Goal: Information Seeking & Learning: Learn about a topic

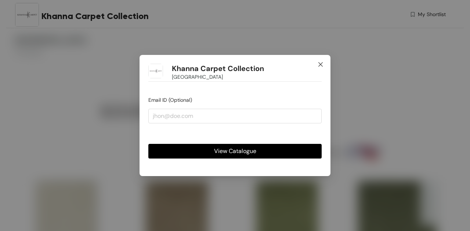
click at [321, 66] on icon "close" at bounding box center [320, 64] width 4 height 4
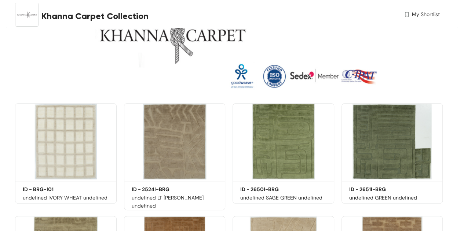
scroll to position [73, 0]
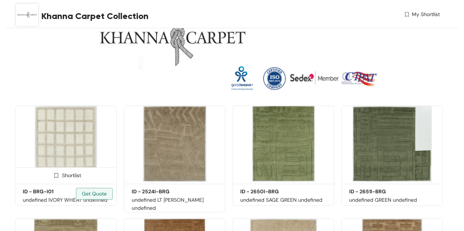
click at [68, 126] on img at bounding box center [66, 144] width 102 height 77
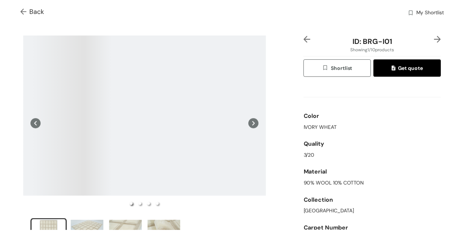
scroll to position [12, 0]
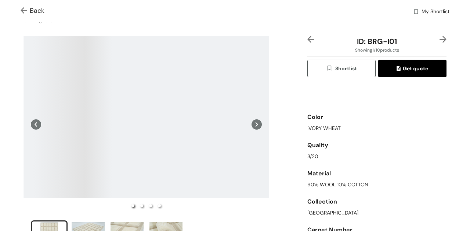
click at [255, 124] on icon at bounding box center [256, 125] width 10 height 10
click at [35, 121] on icon at bounding box center [36, 125] width 10 height 10
click at [22, 7] on img at bounding box center [25, 11] width 9 height 8
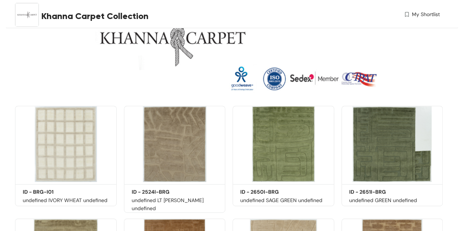
scroll to position [73, 0]
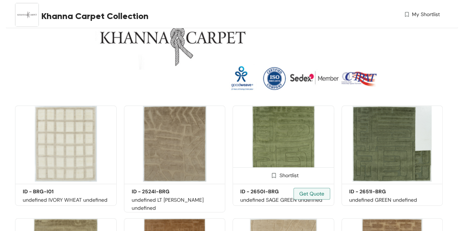
click at [263, 141] on img at bounding box center [284, 144] width 102 height 77
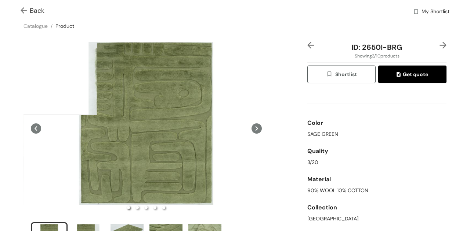
scroll to position [6, 0]
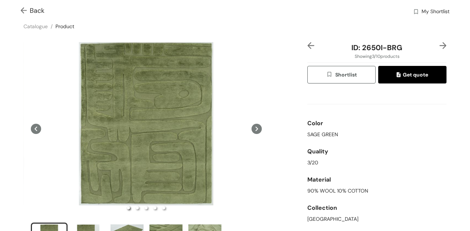
click at [255, 129] on icon at bounding box center [256, 129] width 3 height 4
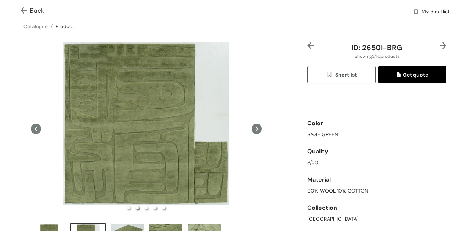
click at [255, 129] on icon at bounding box center [256, 129] width 3 height 4
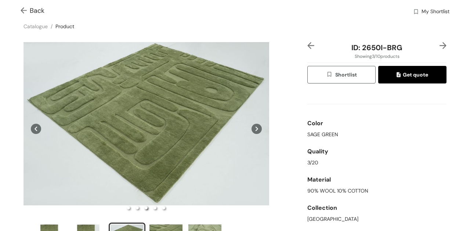
click at [255, 129] on icon at bounding box center [256, 129] width 3 height 4
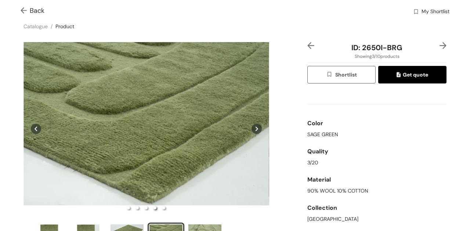
click at [255, 129] on icon at bounding box center [256, 129] width 3 height 4
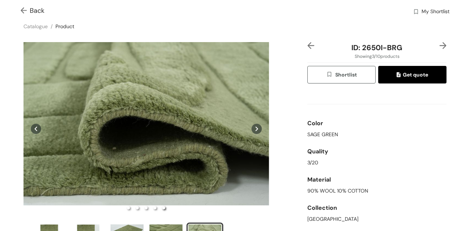
click at [255, 129] on icon at bounding box center [256, 129] width 3 height 4
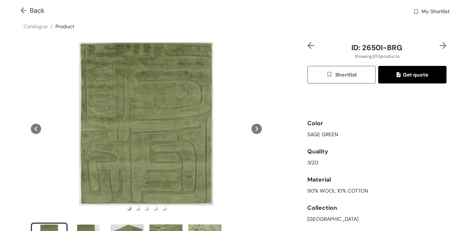
click at [296, 125] on div "ID: 2650I-BRG Showing 3 / 10 products Shortlist Get quote Color SAGE GREEN Qual…" at bounding box center [235, 150] width 473 height 228
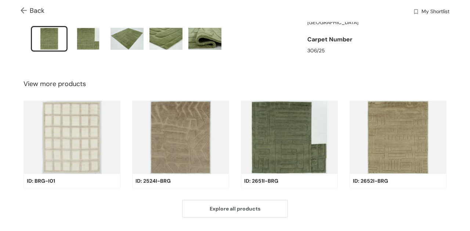
scroll to position [204, 0]
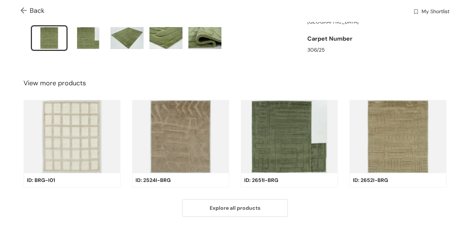
click at [194, 132] on img at bounding box center [180, 136] width 97 height 73
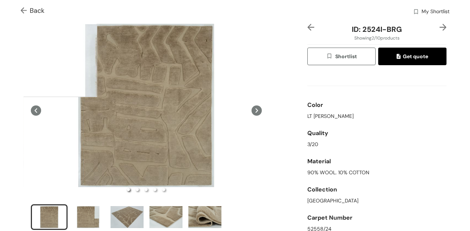
scroll to position [0, 0]
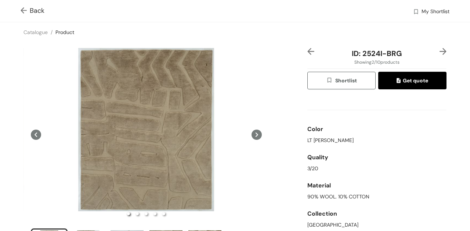
click at [255, 130] on icon at bounding box center [256, 135] width 10 height 10
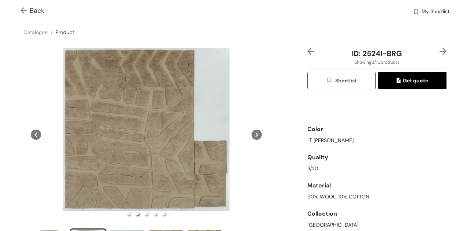
click at [255, 130] on icon at bounding box center [256, 135] width 10 height 10
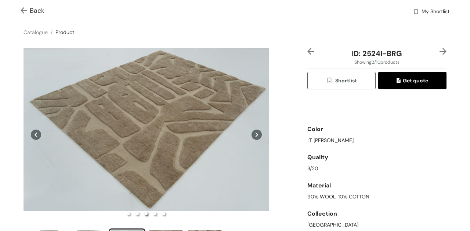
click at [255, 130] on icon at bounding box center [256, 135] width 10 height 10
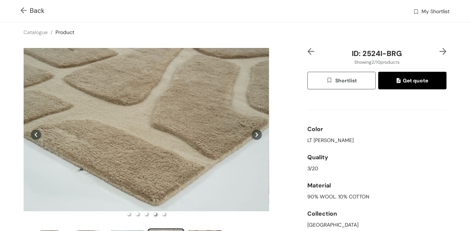
click at [255, 130] on icon at bounding box center [256, 135] width 10 height 10
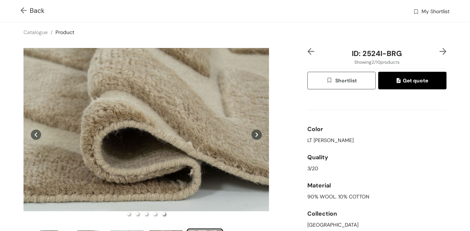
click at [255, 130] on icon at bounding box center [256, 135] width 10 height 10
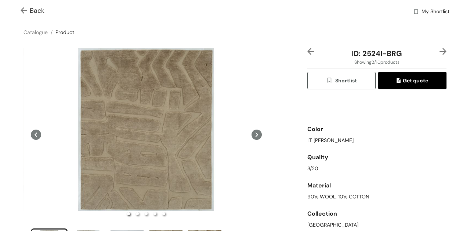
click at [287, 131] on div "ID: 2524I-BRG Showing 2 / 10 products Shortlist Get quote Color LT SAND Quality…" at bounding box center [235, 156] width 473 height 228
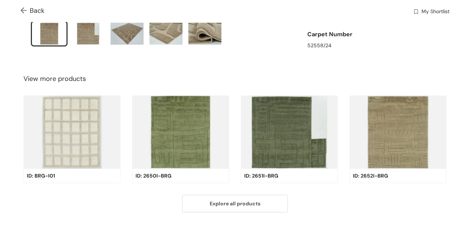
scroll to position [209, 0]
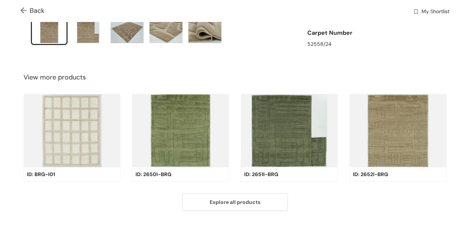
click at [287, 131] on img at bounding box center [289, 130] width 97 height 73
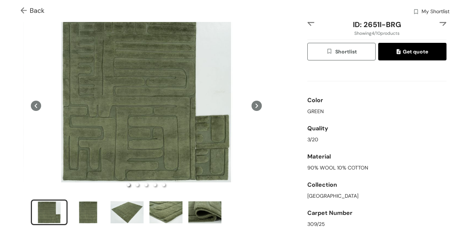
scroll to position [0, 0]
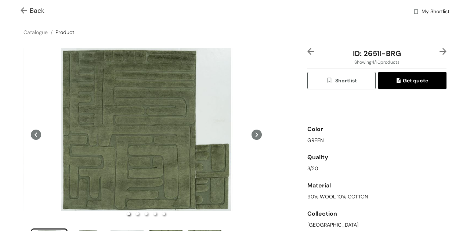
click at [254, 136] on icon at bounding box center [256, 135] width 10 height 10
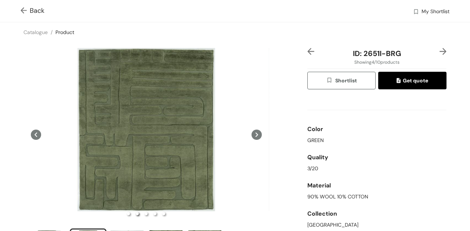
click at [254, 136] on icon at bounding box center [256, 135] width 10 height 10
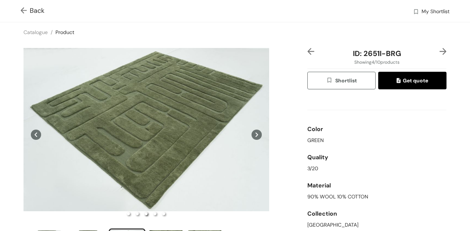
click at [254, 136] on icon at bounding box center [256, 135] width 10 height 10
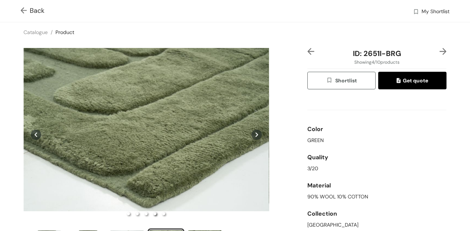
click at [254, 136] on icon at bounding box center [256, 135] width 10 height 10
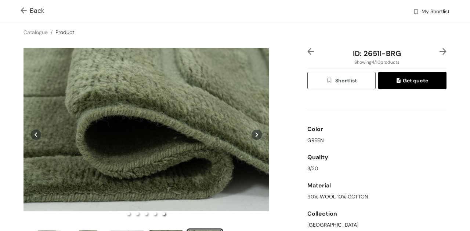
click at [254, 136] on icon at bounding box center [256, 135] width 10 height 10
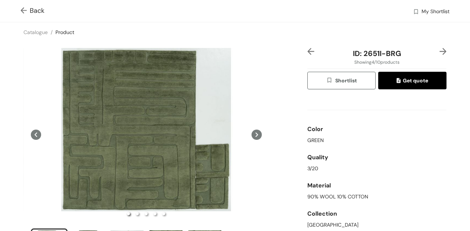
click at [291, 132] on div "ID: 2651I-BRG Showing 4 / 10 products Shortlist Get quote Color GREEN Quality 3…" at bounding box center [235, 156] width 473 height 228
click at [25, 10] on img at bounding box center [25, 11] width 9 height 8
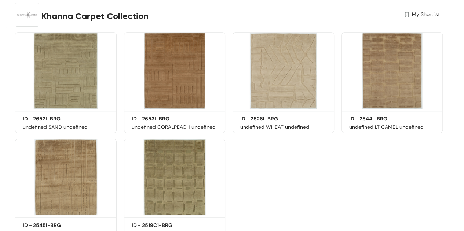
scroll to position [259, 0]
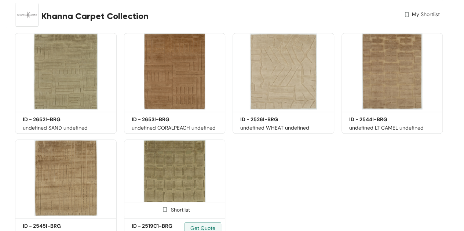
click at [186, 176] on img at bounding box center [175, 178] width 102 height 77
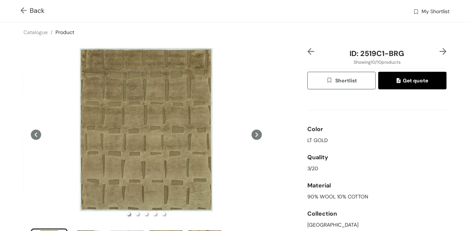
click at [252, 138] on icon at bounding box center [256, 135] width 10 height 10
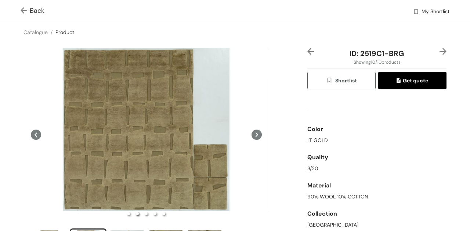
click at [252, 138] on icon at bounding box center [256, 135] width 10 height 10
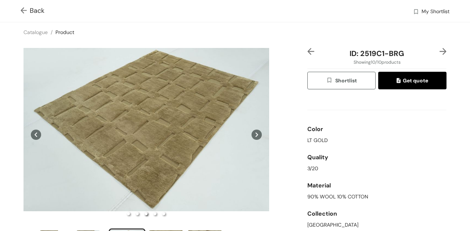
click at [252, 138] on icon at bounding box center [256, 135] width 10 height 10
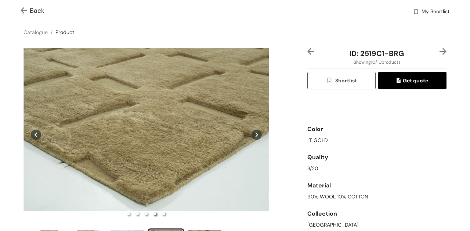
click at [252, 138] on icon at bounding box center [256, 135] width 10 height 10
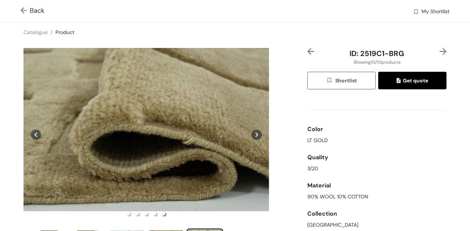
click at [287, 159] on div "ID: 2519C1-BRG Showing 10 / 10 products Shortlist Get quote Color LT GOLD Quali…" at bounding box center [235, 156] width 473 height 228
click at [25, 11] on img at bounding box center [25, 11] width 9 height 8
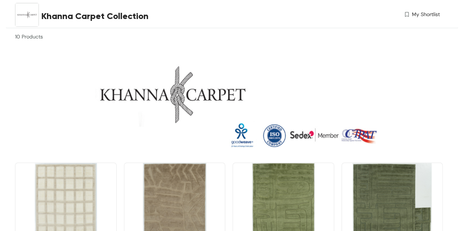
scroll to position [18, 0]
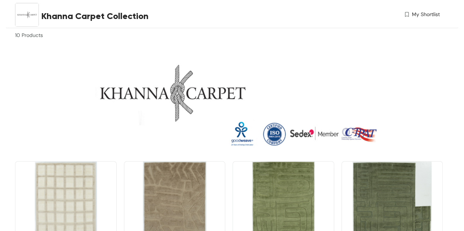
click at [283, 133] on img at bounding box center [229, 99] width 428 height 112
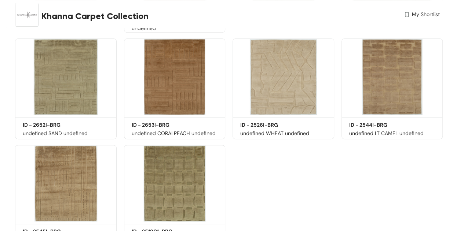
scroll to position [256, 0]
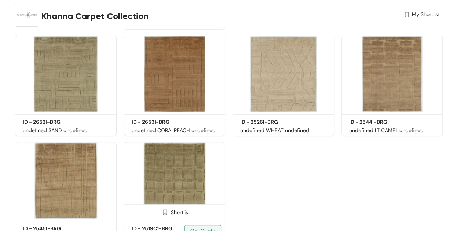
click at [180, 160] on img at bounding box center [175, 180] width 102 height 77
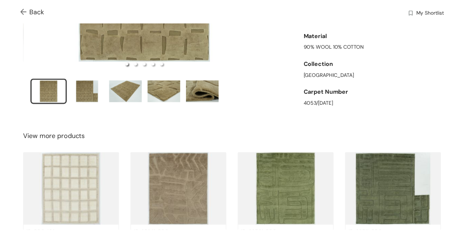
scroll to position [223, 0]
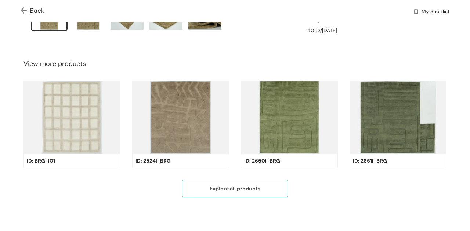
click at [243, 185] on span "Explore all products" at bounding box center [234, 189] width 51 height 8
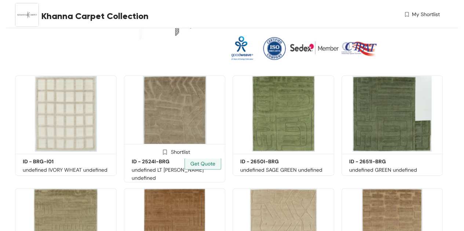
scroll to position [103, 0]
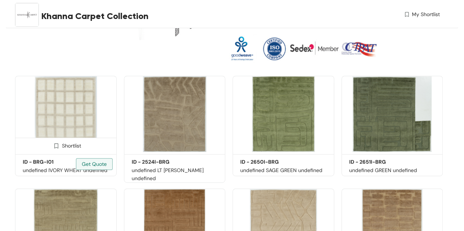
click at [89, 112] on img at bounding box center [66, 114] width 102 height 77
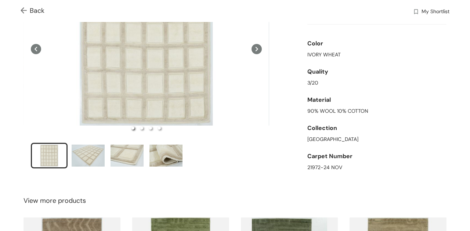
scroll to position [1, 0]
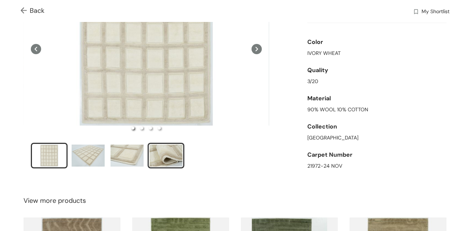
click at [158, 149] on div "slide item 4" at bounding box center [165, 156] width 33 height 22
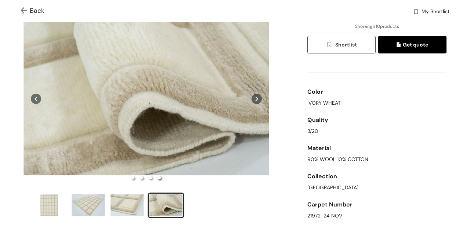
scroll to position [0, 0]
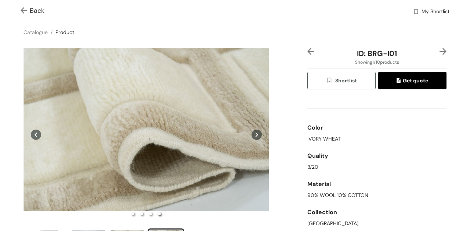
click at [285, 101] on div "ID: BRG-I01 Showing 1 / 10 products Shortlist Get quote Color IVORY WHEAT Quali…" at bounding box center [235, 156] width 473 height 228
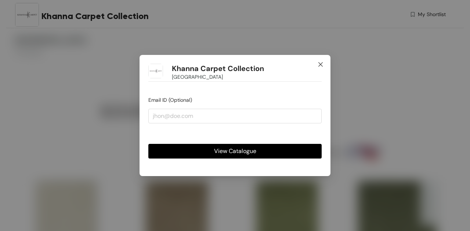
click at [318, 64] on icon "close" at bounding box center [320, 65] width 6 height 6
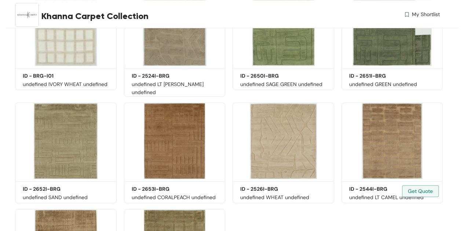
scroll to position [189, 0]
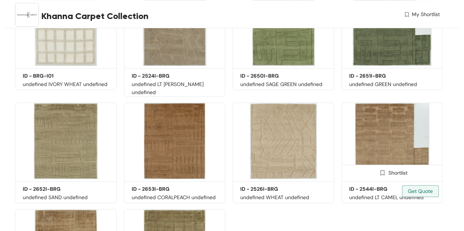
click at [399, 118] on img at bounding box center [393, 141] width 102 height 77
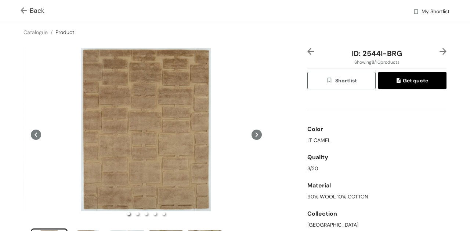
click at [255, 135] on icon at bounding box center [256, 135] width 3 height 4
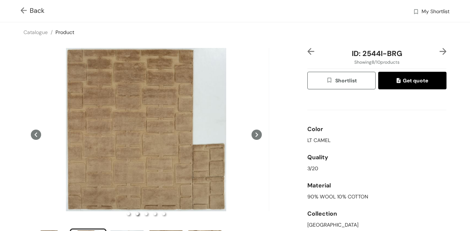
click at [33, 130] on icon at bounding box center [36, 135] width 10 height 10
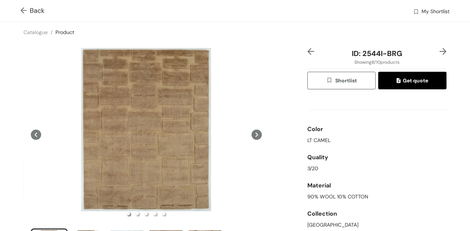
click at [255, 135] on icon at bounding box center [256, 135] width 3 height 4
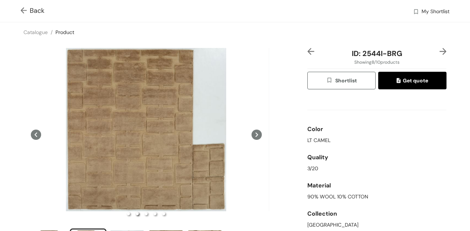
click at [289, 109] on div "ID: 2544I-BRG Showing 8 / 10 products Shortlist Get quote Color LT CAMEL Qualit…" at bounding box center [235, 156] width 473 height 228
click at [255, 133] on icon at bounding box center [256, 135] width 3 height 4
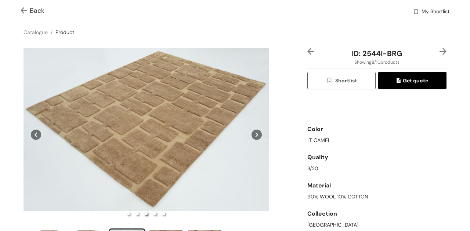
click at [255, 133] on icon at bounding box center [256, 135] width 3 height 4
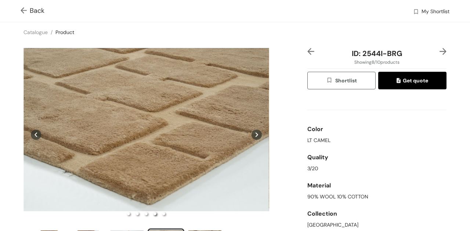
click at [23, 10] on img at bounding box center [25, 11] width 9 height 8
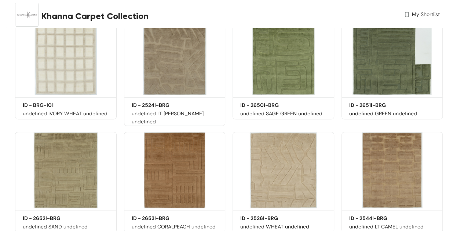
scroll to position [130, 0]
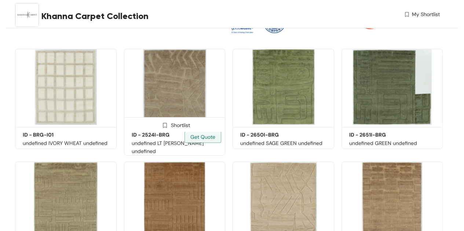
click at [168, 58] on img at bounding box center [175, 87] width 102 height 77
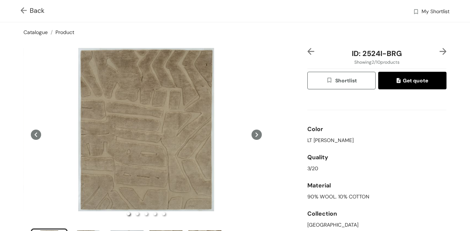
click at [40, 32] on link "Catalogue" at bounding box center [35, 32] width 24 height 7
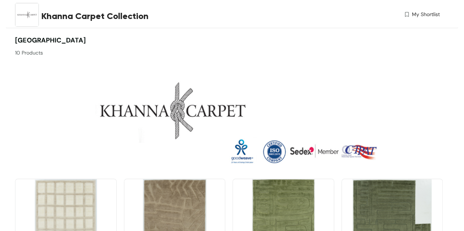
click at [157, 106] on img at bounding box center [229, 117] width 428 height 112
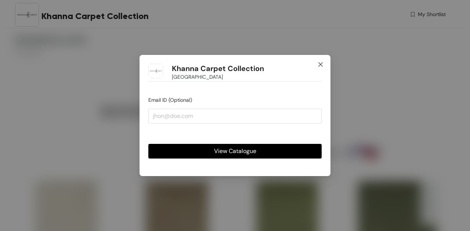
click at [320, 65] on icon "close" at bounding box center [320, 64] width 4 height 4
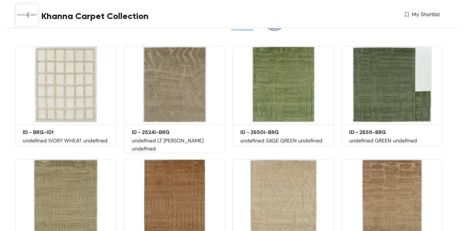
scroll to position [125, 0]
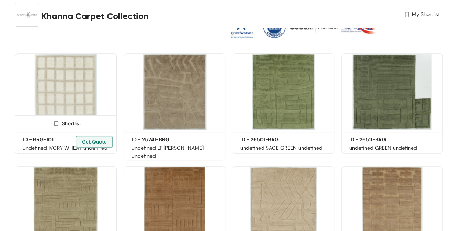
click at [55, 89] on img at bounding box center [66, 92] width 102 height 77
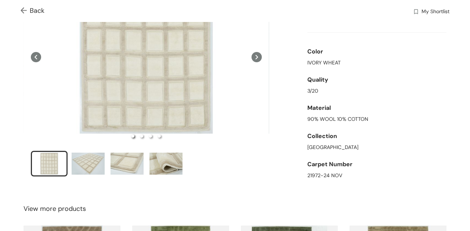
scroll to position [75, 0]
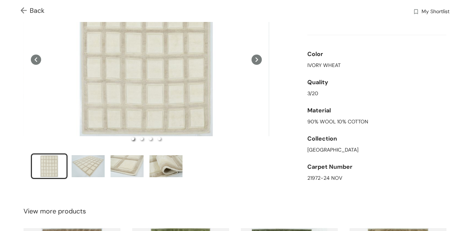
click at [254, 60] on icon at bounding box center [256, 60] width 10 height 10
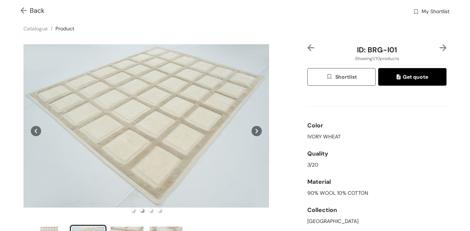
scroll to position [1, 0]
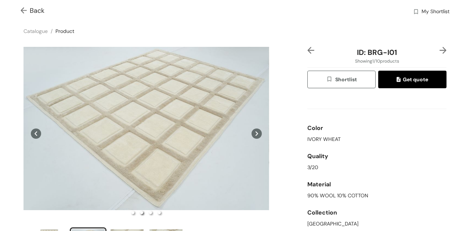
click at [255, 135] on icon at bounding box center [256, 134] width 10 height 10
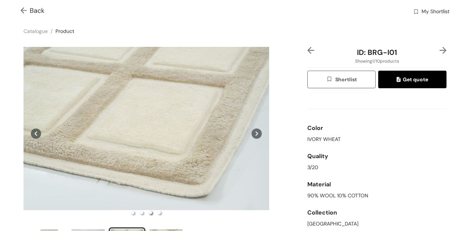
click at [255, 135] on icon at bounding box center [256, 134] width 10 height 10
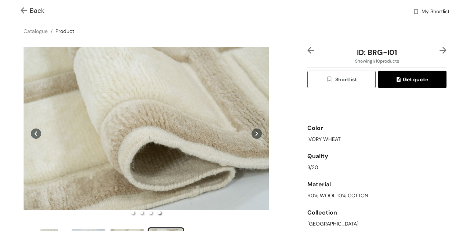
click at [255, 135] on icon at bounding box center [256, 134] width 10 height 10
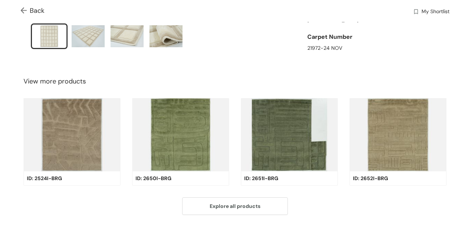
scroll to position [223, 0]
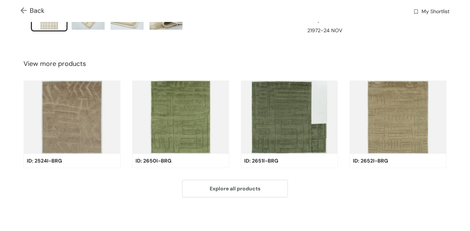
click at [79, 104] on img at bounding box center [71, 117] width 97 height 73
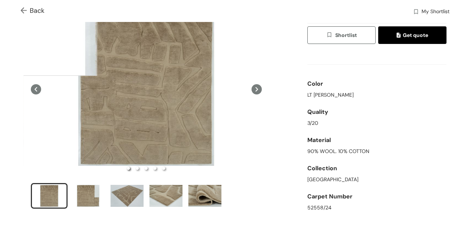
scroll to position [44, 0]
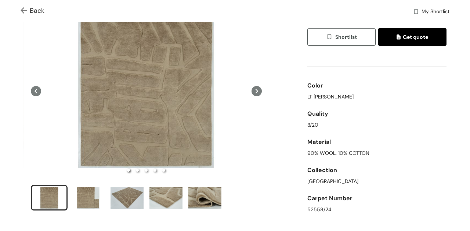
click at [256, 86] on icon at bounding box center [256, 91] width 10 height 10
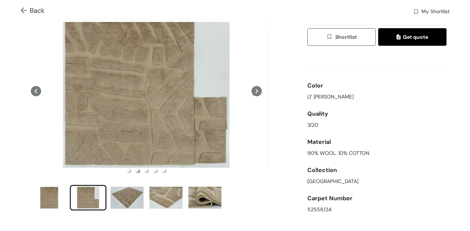
click at [256, 86] on icon at bounding box center [256, 91] width 10 height 10
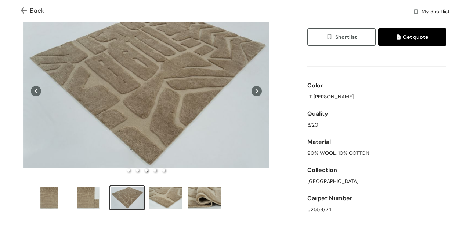
click at [256, 86] on icon at bounding box center [256, 91] width 10 height 10
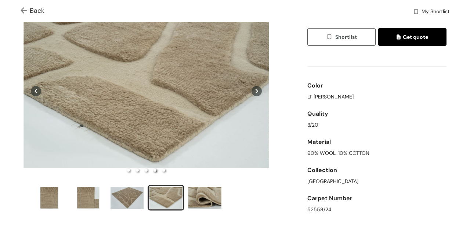
click at [256, 86] on icon at bounding box center [256, 91] width 10 height 10
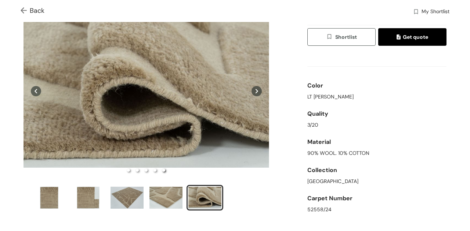
click at [255, 88] on icon at bounding box center [256, 91] width 10 height 10
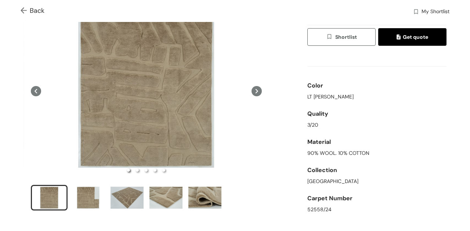
click at [277, 93] on div "ID: 2524I-BRG Showing 2 / 10 products Shortlist Get quote Color LT SAND Quality…" at bounding box center [235, 113] width 473 height 228
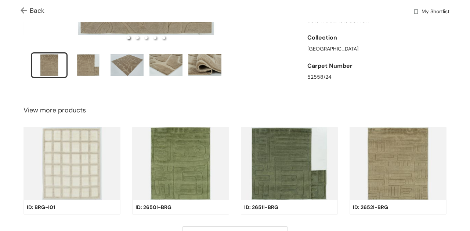
scroll to position [181, 0]
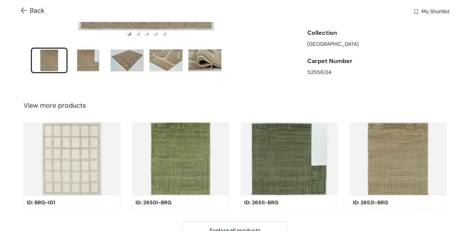
click at [190, 143] on img at bounding box center [180, 159] width 97 height 73
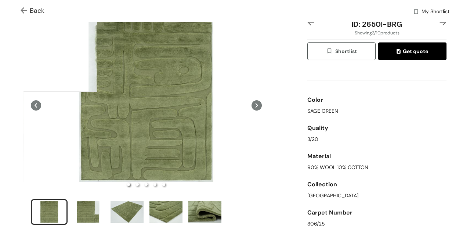
scroll to position [29, 0]
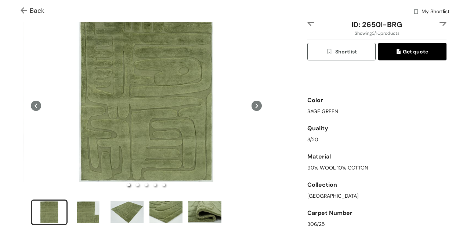
click at [253, 105] on icon at bounding box center [256, 106] width 10 height 10
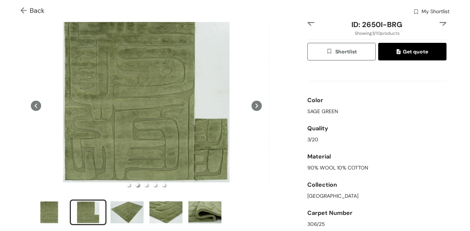
click at [253, 105] on icon at bounding box center [256, 106] width 10 height 10
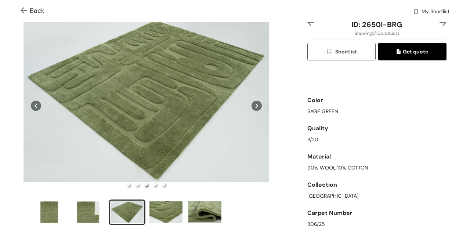
click at [253, 105] on icon at bounding box center [256, 106] width 10 height 10
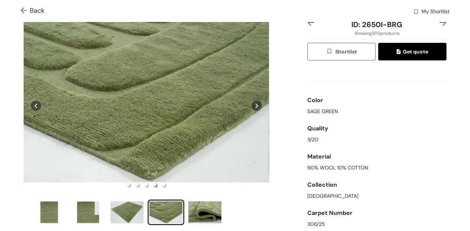
click at [253, 105] on icon at bounding box center [256, 106] width 10 height 10
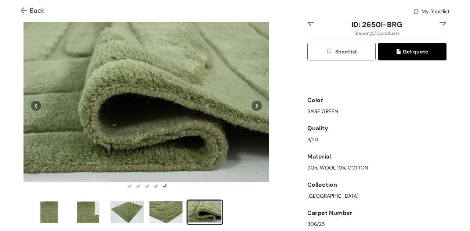
click at [306, 109] on div "ID: 2650I-BRG Showing 3 / 10 products Shortlist Get quote Color SAGE GREEN Qual…" at bounding box center [377, 127] width 142 height 216
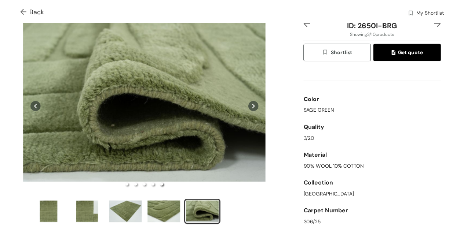
scroll to position [223, 0]
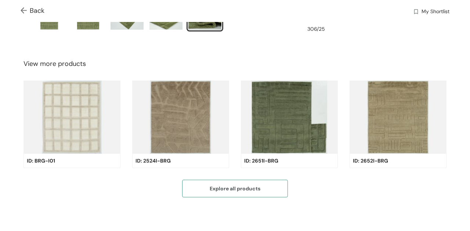
drag, startPoint x: 241, startPoint y: 193, endPoint x: 227, endPoint y: 192, distance: 14.0
click at [227, 192] on button "Explore all products" at bounding box center [235, 189] width 106 height 18
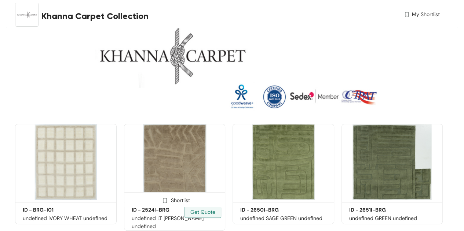
scroll to position [55, 0]
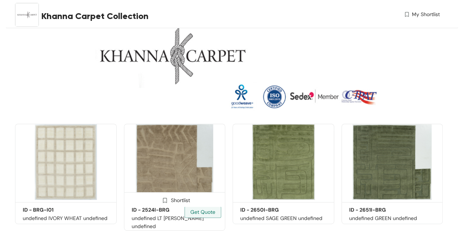
click at [175, 154] on img at bounding box center [175, 162] width 102 height 77
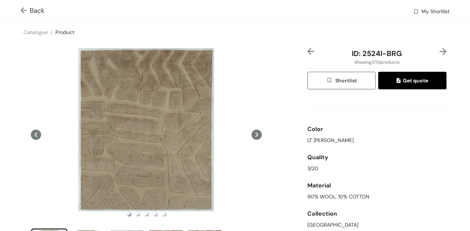
click at [439, 51] on img at bounding box center [442, 51] width 7 height 7
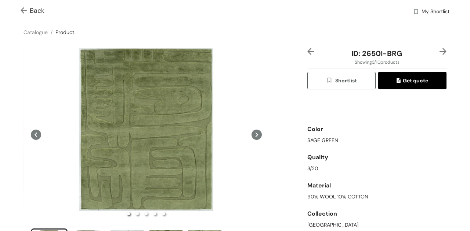
click at [439, 51] on img at bounding box center [442, 51] width 7 height 7
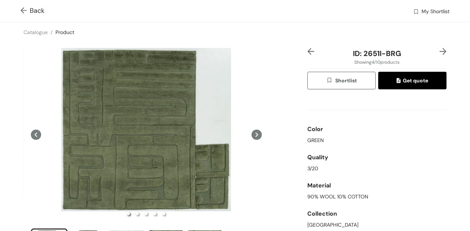
click at [439, 50] on img at bounding box center [442, 51] width 7 height 7
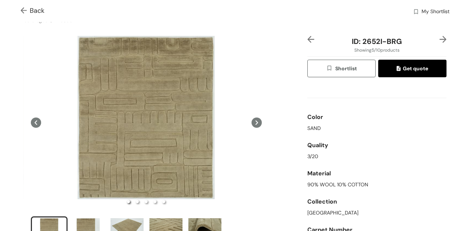
scroll to position [18, 0]
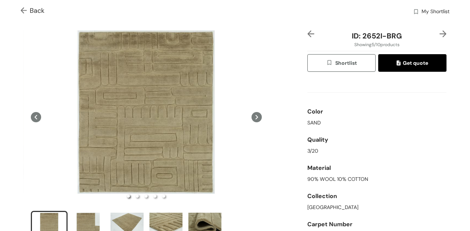
click at [439, 30] on img at bounding box center [442, 33] width 7 height 7
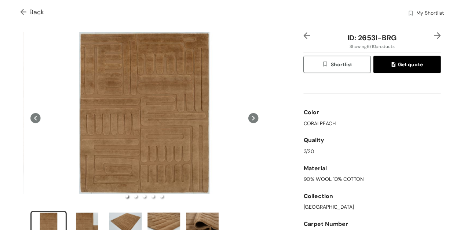
scroll to position [17, 0]
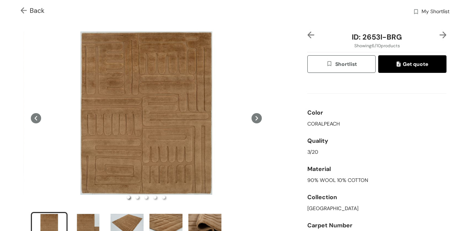
click at [439, 32] on img at bounding box center [442, 35] width 7 height 7
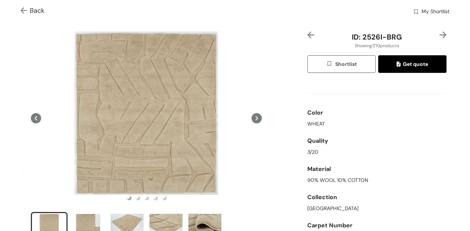
click at [439, 32] on img at bounding box center [442, 35] width 7 height 7
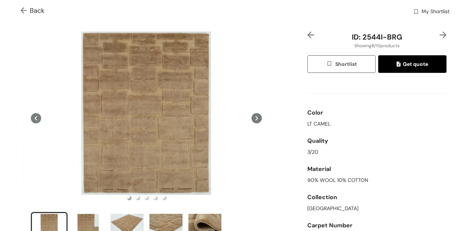
click at [25, 10] on img at bounding box center [25, 11] width 9 height 8
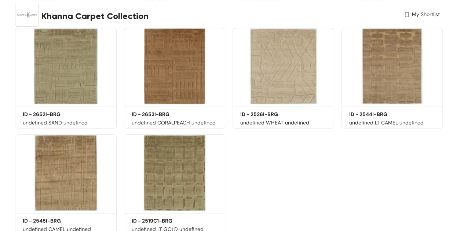
scroll to position [285, 0]
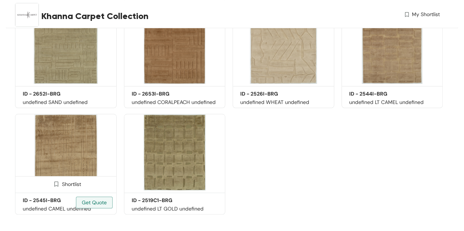
click at [87, 145] on img at bounding box center [66, 152] width 102 height 77
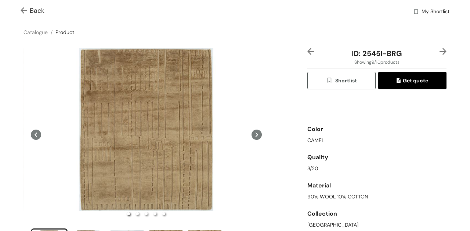
click at [347, 174] on div "Quality 3/20" at bounding box center [376, 161] width 139 height 28
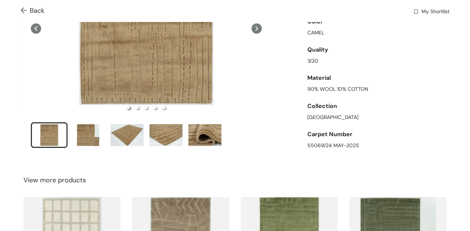
scroll to position [108, 0]
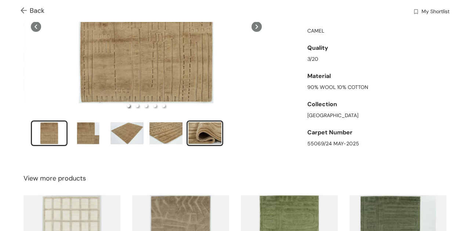
click at [203, 129] on div "slide item 5" at bounding box center [204, 134] width 33 height 22
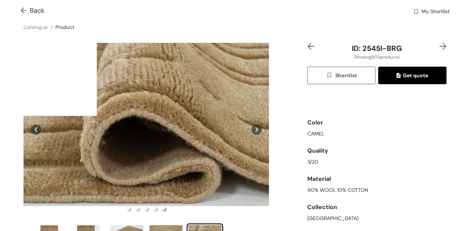
scroll to position [0, 0]
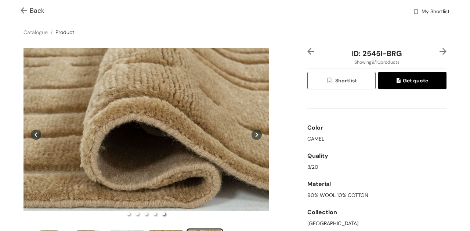
click at [361, 179] on div "Material" at bounding box center [376, 184] width 139 height 15
